Goal: Information Seeking & Learning: Learn about a topic

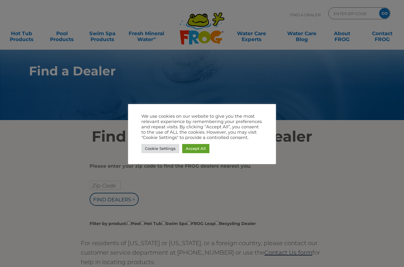
click at [202, 150] on link "Accept All" at bounding box center [195, 148] width 27 height 9
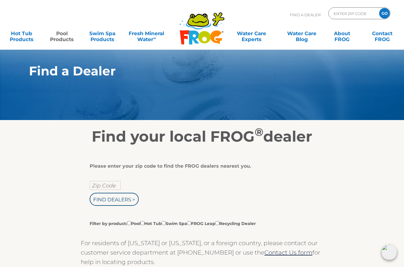
click at [64, 39] on link "Pool Products" at bounding box center [61, 33] width 31 height 12
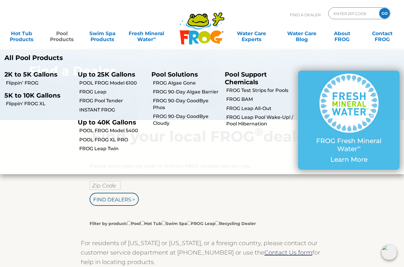
click at [116, 75] on p "Up to 25K Gallons" at bounding box center [110, 74] width 64 height 7
click at [121, 76] on p "Up to 25K Gallons" at bounding box center [110, 74] width 64 height 7
click at [106, 98] on link "FROG Pool Tender" at bounding box center [112, 101] width 67 height 7
click at [129, 81] on link "POOL FROG Model 6100" at bounding box center [112, 83] width 67 height 7
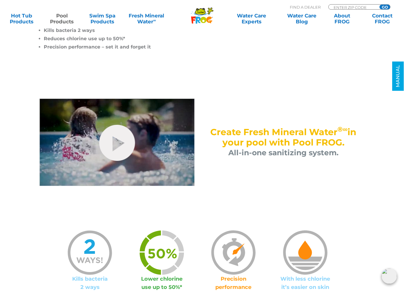
scroll to position [261, 0]
click at [116, 136] on link "hide-me" at bounding box center [117, 142] width 36 height 36
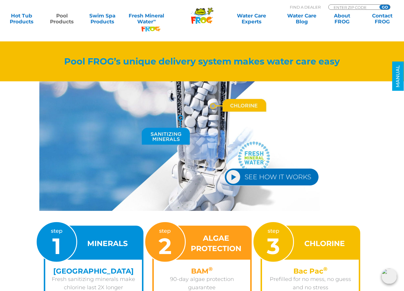
scroll to position [688, 0]
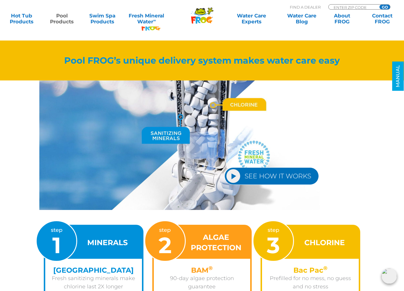
click at [254, 174] on link "SEE HOW IT WORKS" at bounding box center [271, 176] width 94 height 17
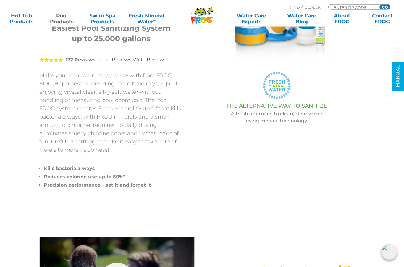
scroll to position [0, 0]
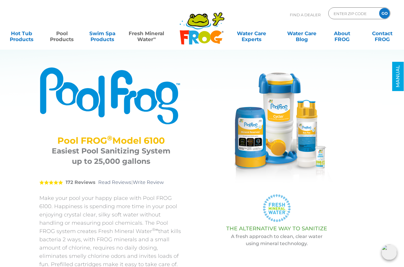
click at [145, 39] on link "Fresh Mineral Water ∞" at bounding box center [146, 33] width 39 height 12
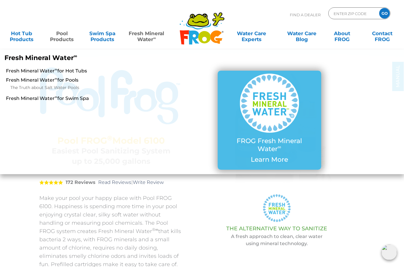
click at [67, 39] on link "Pool Products" at bounding box center [61, 33] width 31 height 12
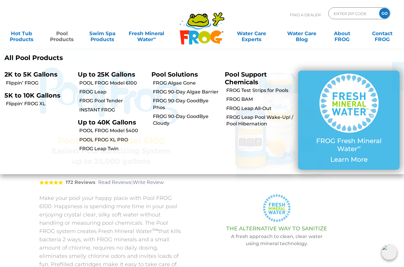
click at [99, 89] on link "FROG Leap" at bounding box center [112, 92] width 67 height 7
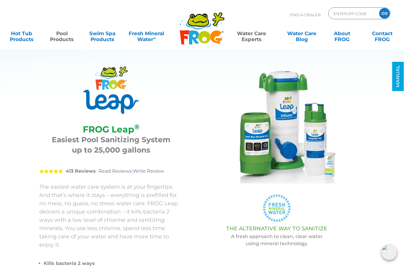
click at [254, 34] on link "Water Care Experts" at bounding box center [251, 33] width 51 height 12
